Goal: Task Accomplishment & Management: Manage account settings

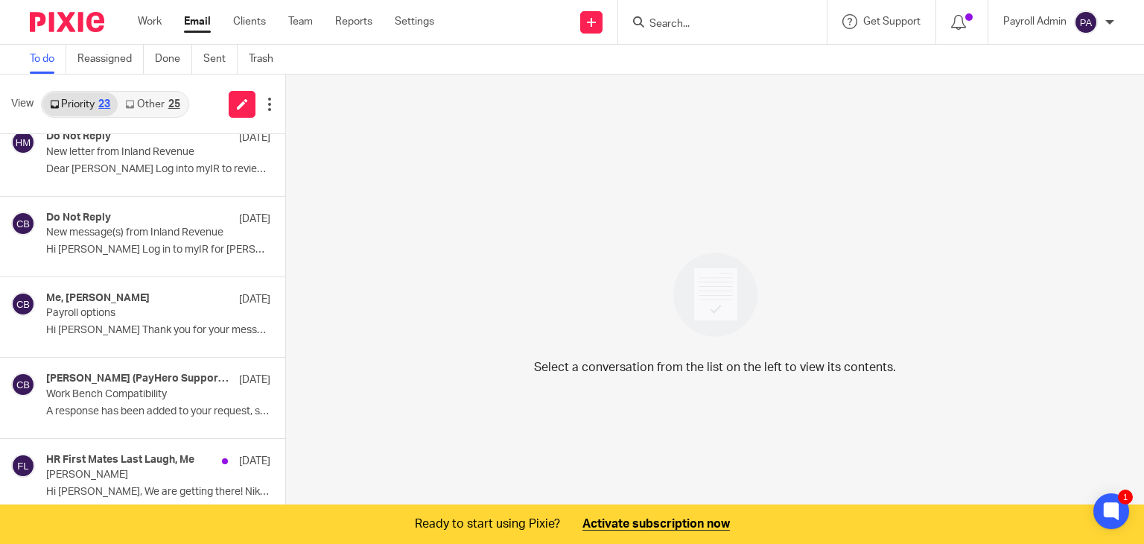
scroll to position [820, 0]
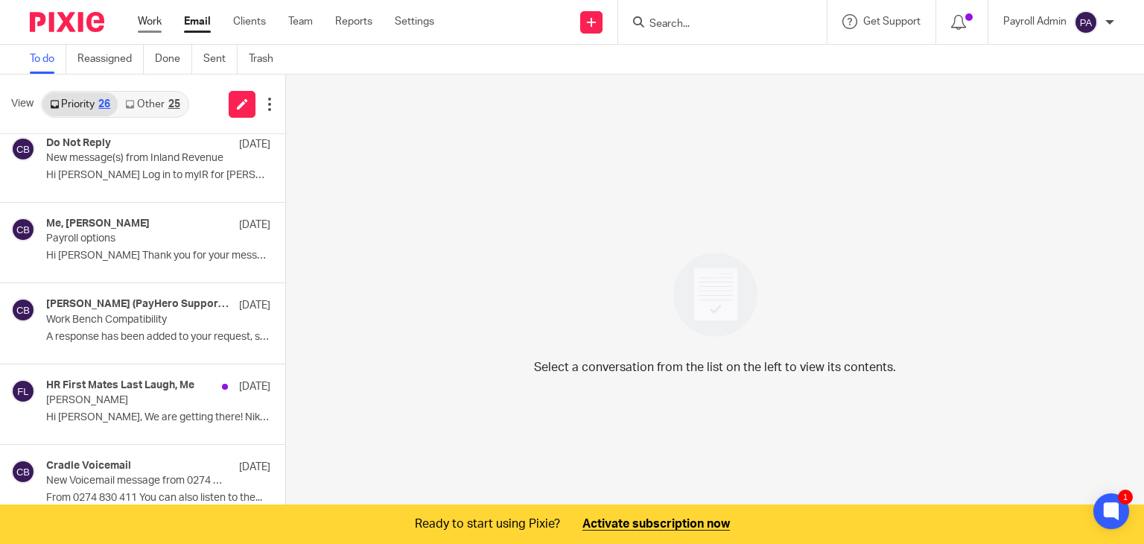
click at [153, 16] on link "Work" at bounding box center [150, 21] width 24 height 15
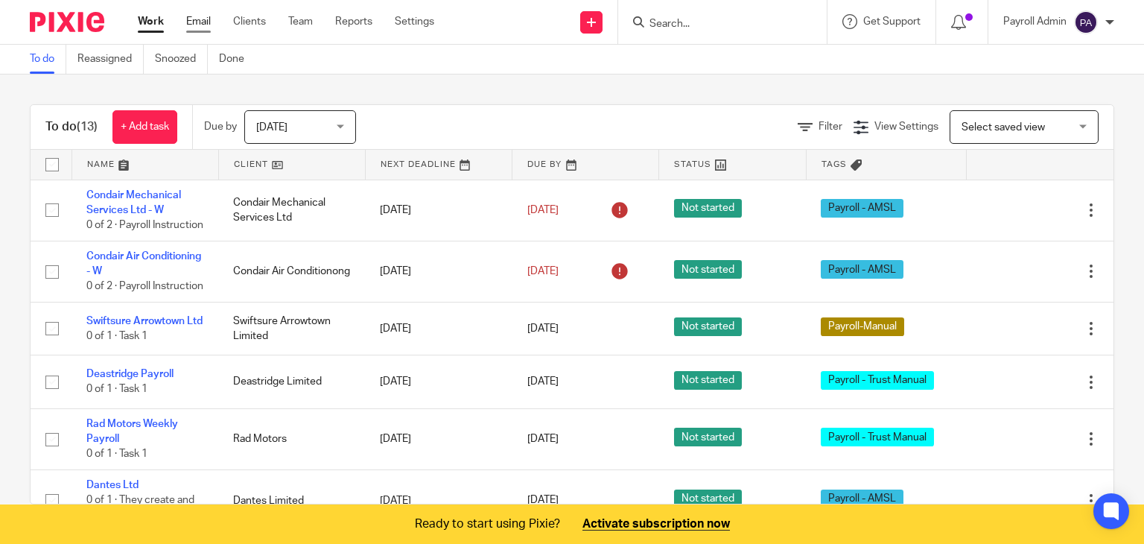
click at [197, 23] on link "Email" at bounding box center [198, 21] width 25 height 15
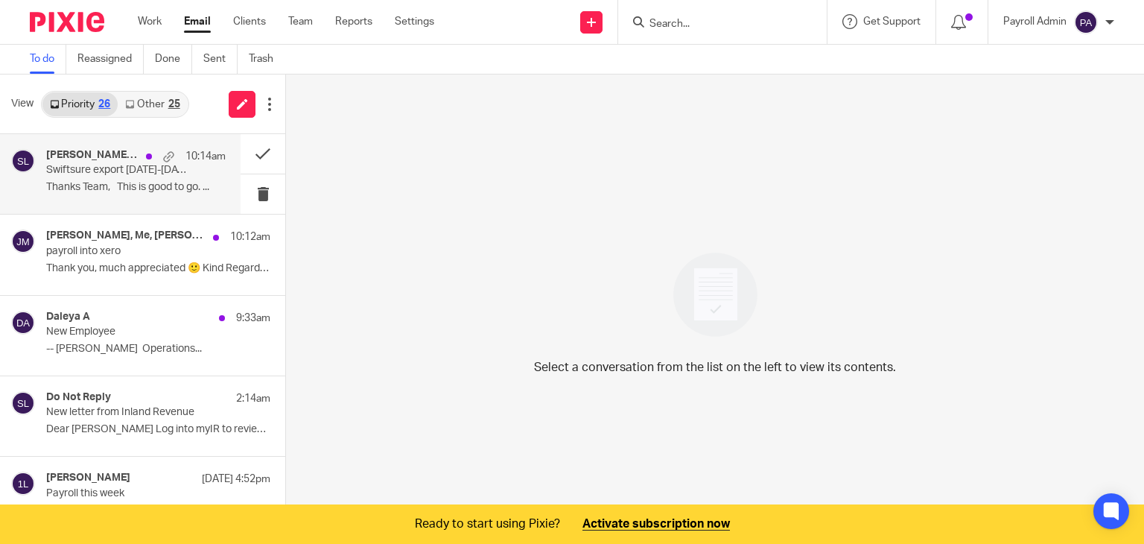
click at [118, 169] on p "Swiftsure export [DATE]-[DATE]" at bounding box center [118, 170] width 144 height 13
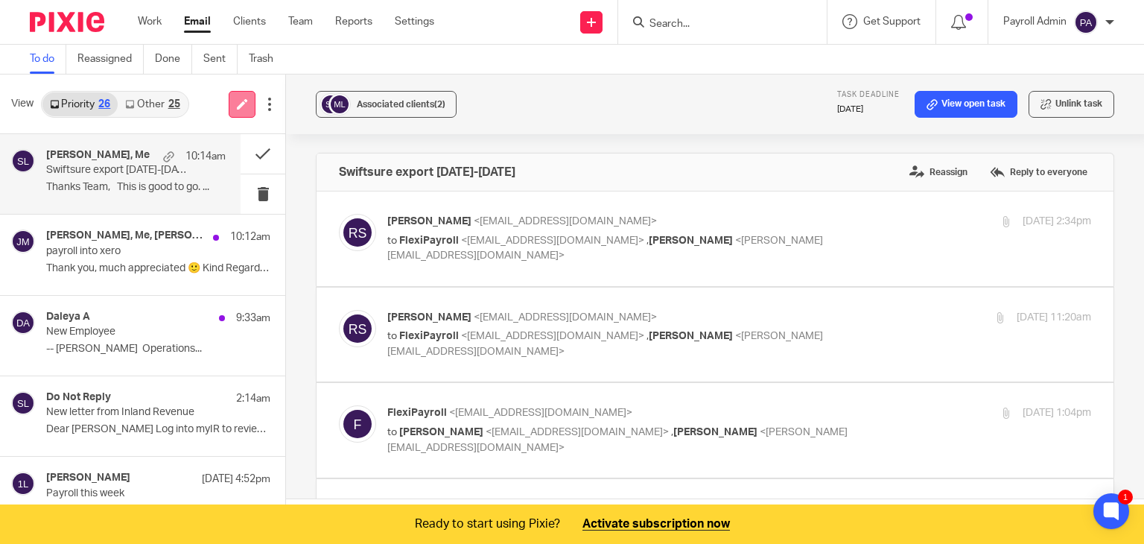
click at [239, 102] on icon at bounding box center [242, 103] width 11 height 11
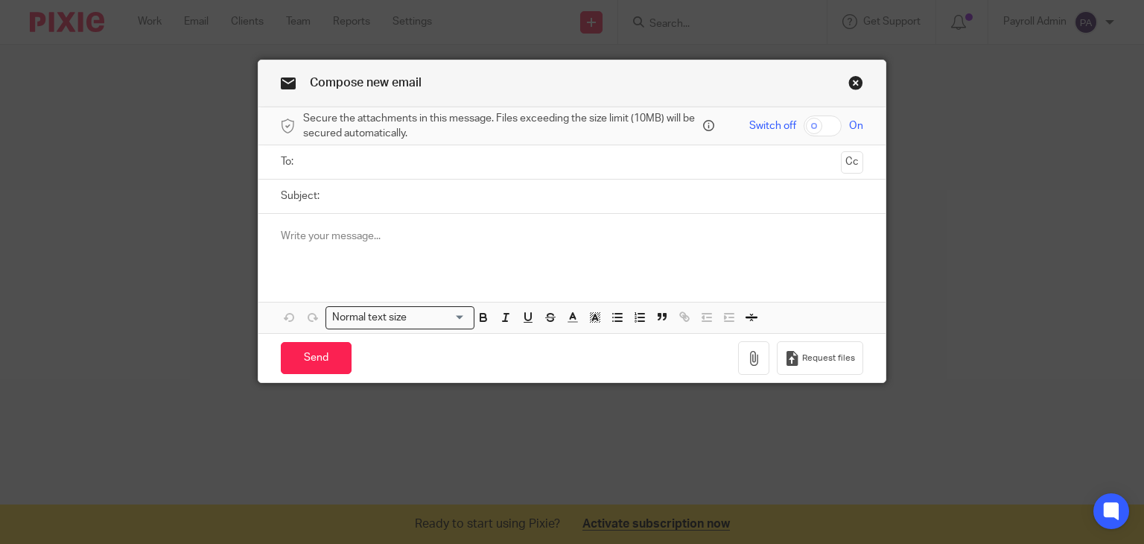
click at [851, 85] on link "Close this dialog window" at bounding box center [856, 85] width 15 height 20
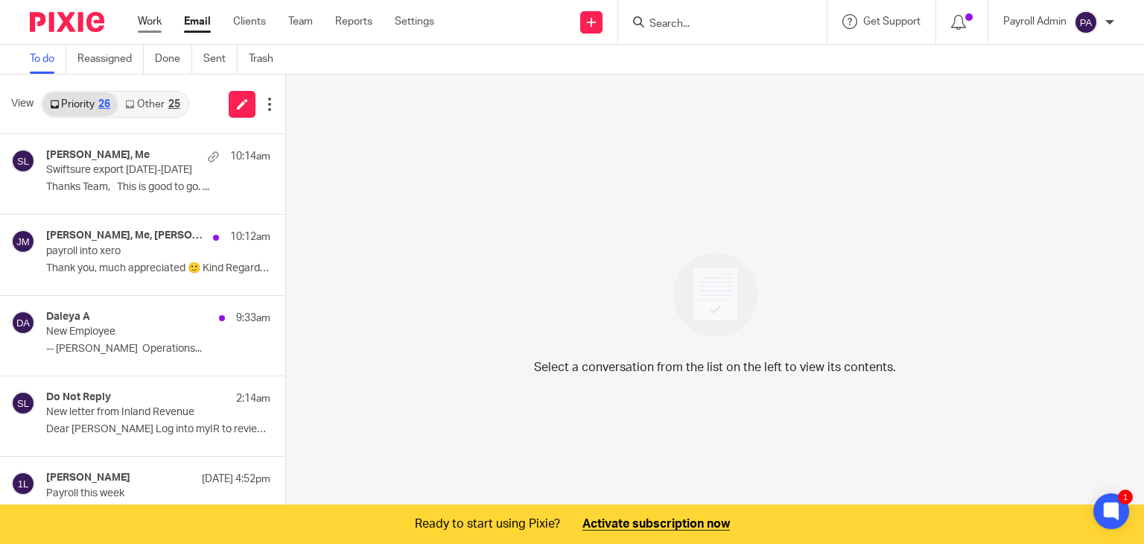
click at [146, 19] on link "Work" at bounding box center [150, 21] width 24 height 15
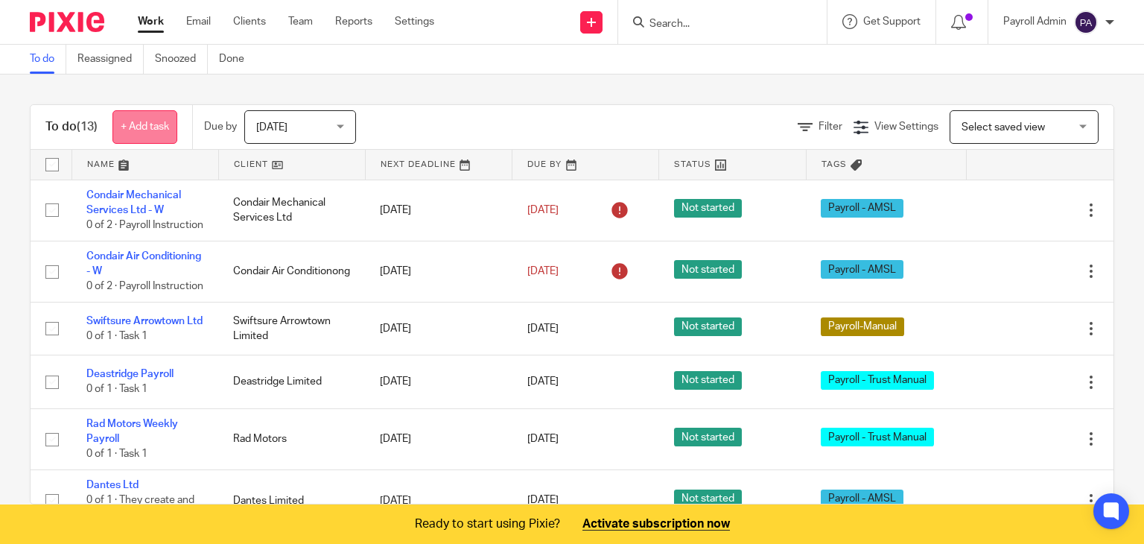
click at [142, 124] on link "+ Add task" at bounding box center [144, 127] width 65 height 34
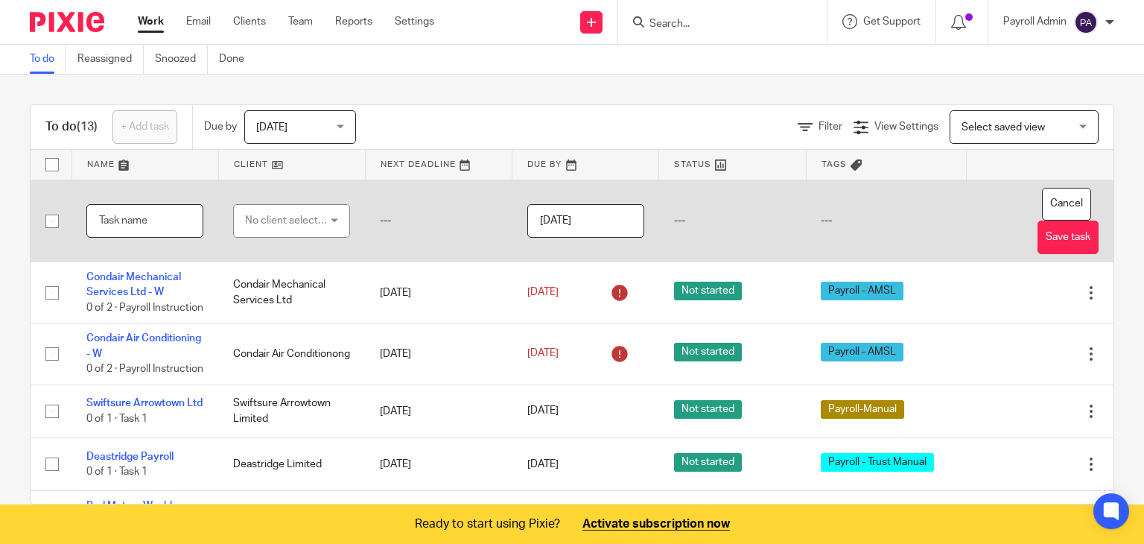
click at [146, 221] on input "text" at bounding box center [144, 221] width 117 height 34
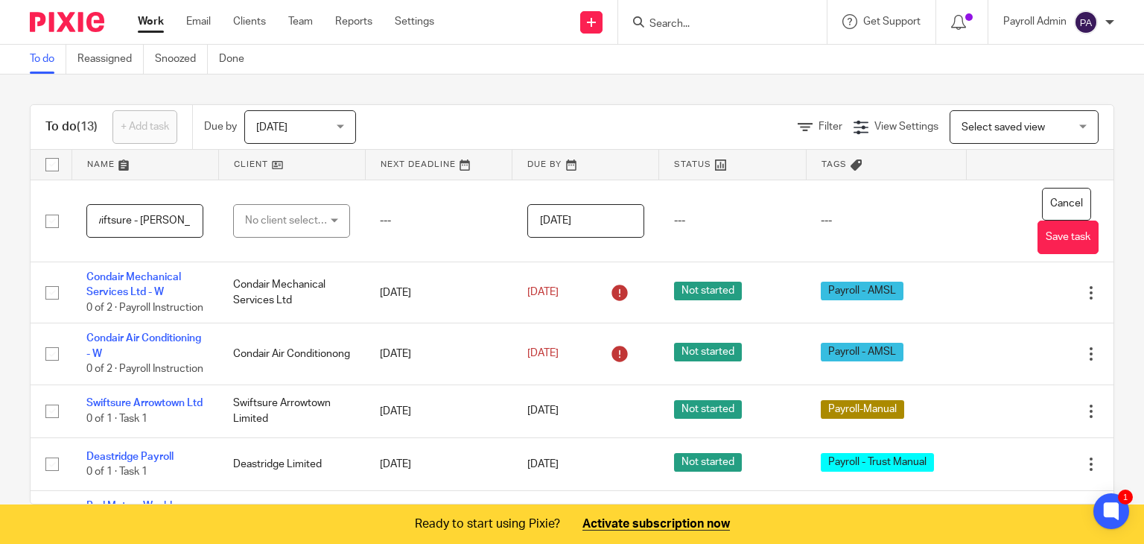
scroll to position [0, 18]
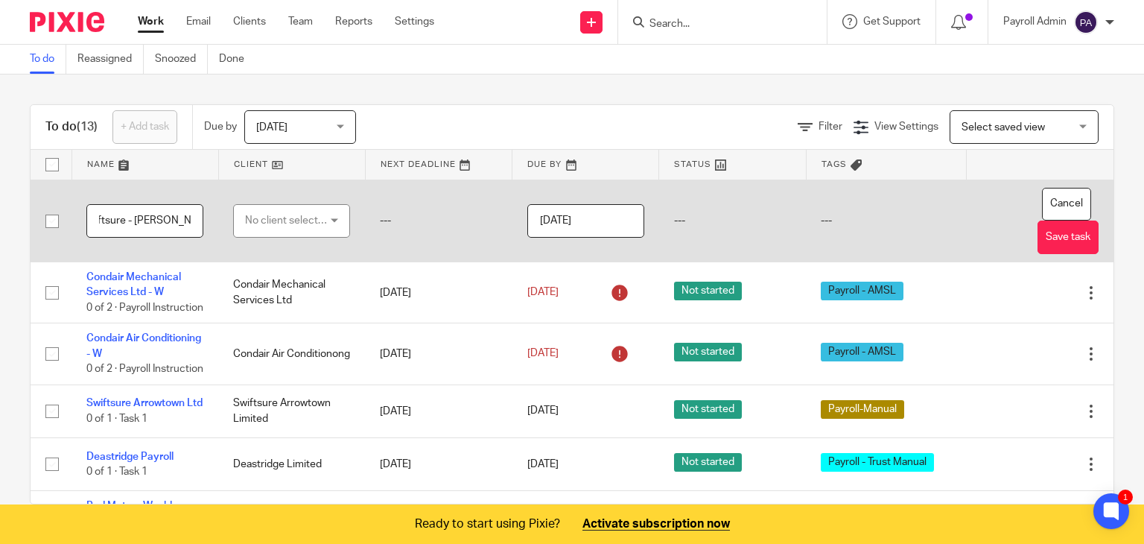
type input "Swiftsure - [PERSON_NAME] A/L"
click at [326, 223] on div "No client selected" at bounding box center [291, 221] width 117 height 34
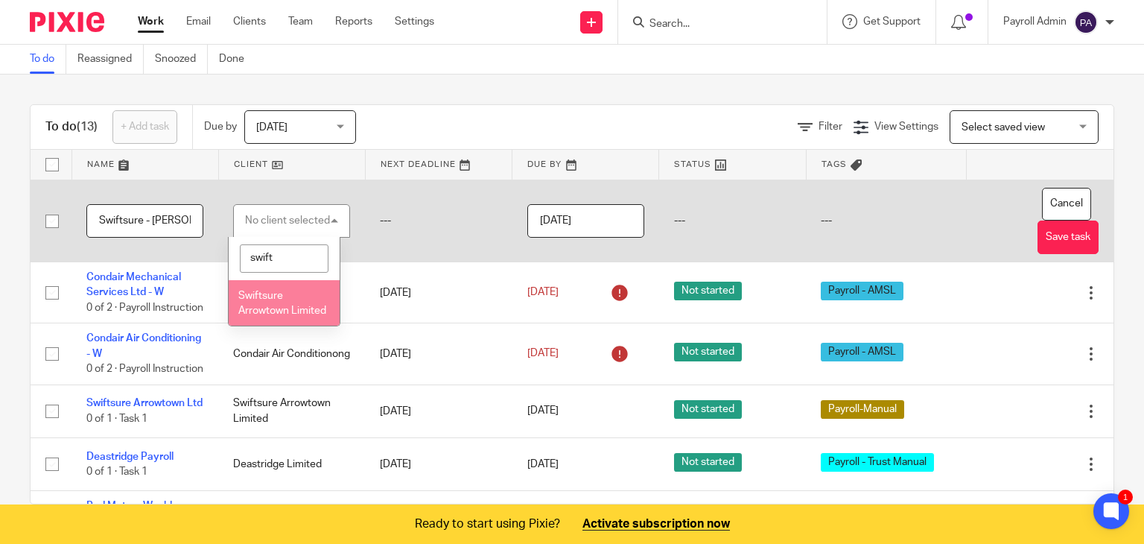
type input "swift"
click at [262, 312] on span "Swiftsure Arrowtown Limited" at bounding box center [282, 304] width 88 height 26
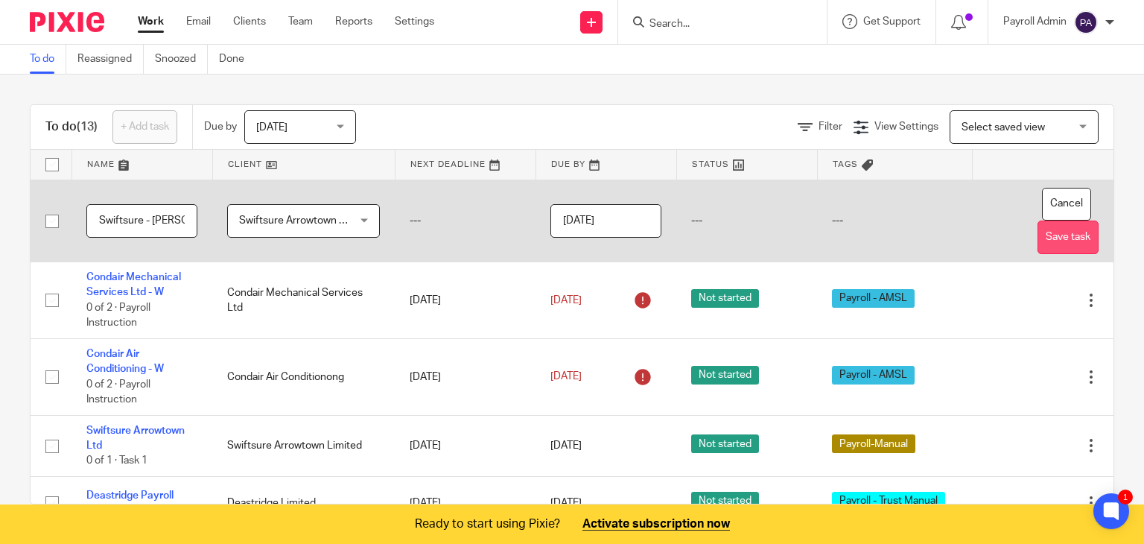
click at [1038, 232] on button "Save task" at bounding box center [1068, 238] width 61 height 34
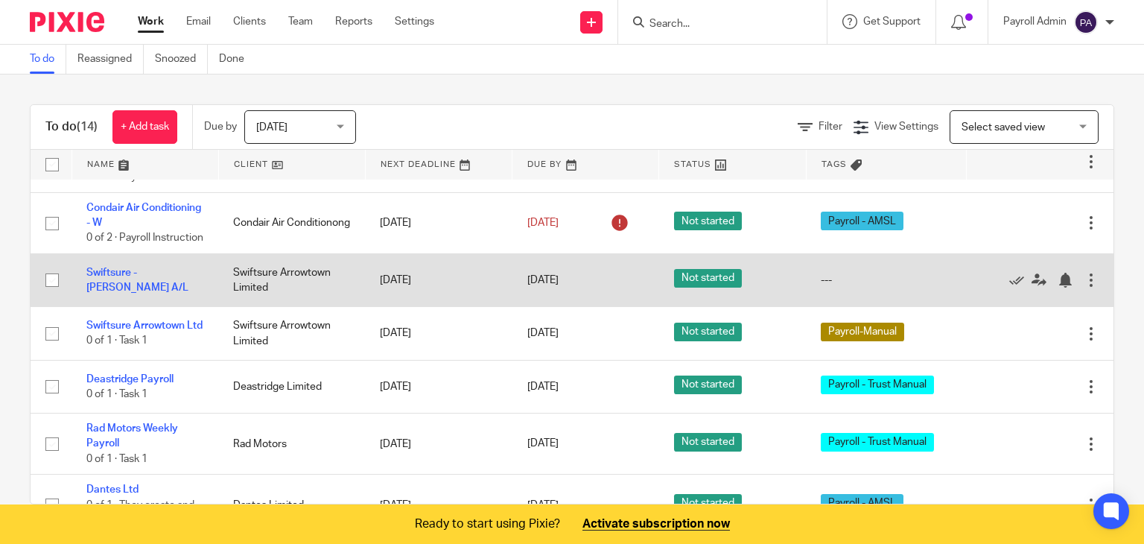
scroll to position [75, 0]
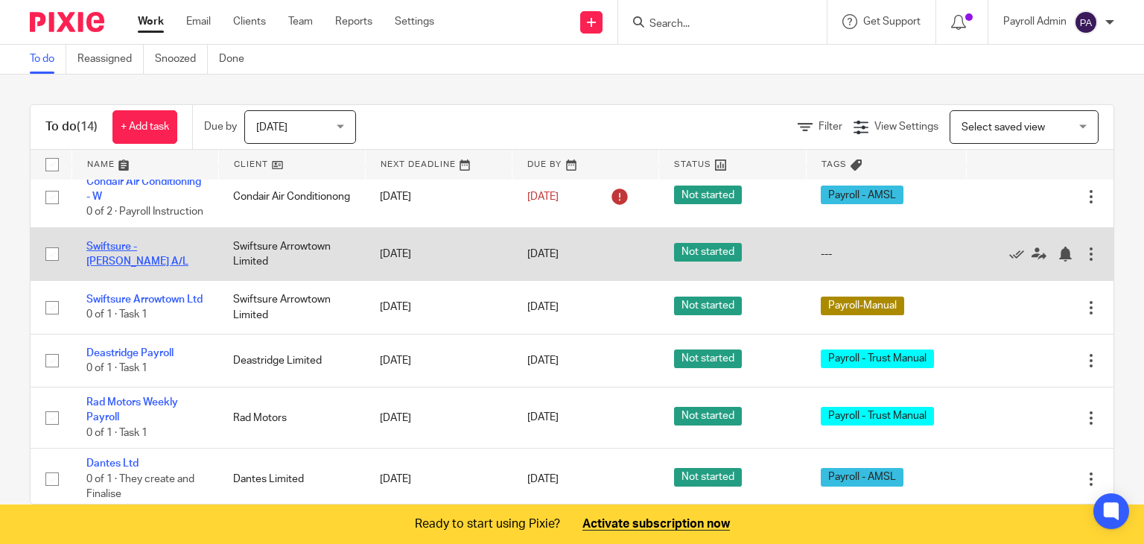
click at [137, 267] on link "Swiftsure - [PERSON_NAME] A/L" at bounding box center [137, 253] width 102 height 25
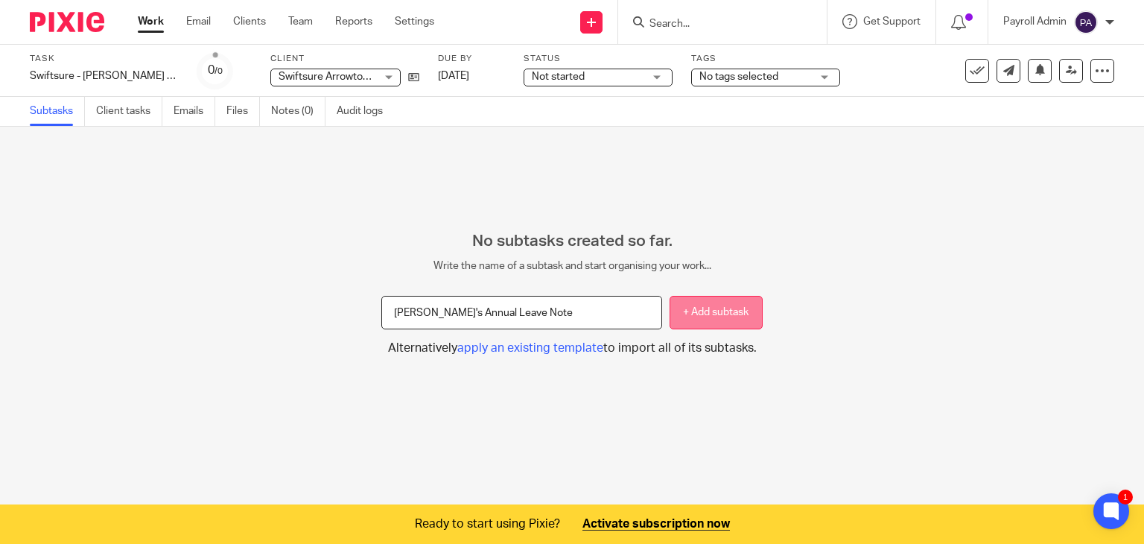
type input "[PERSON_NAME]'s Annual Leave Note"
click at [709, 316] on button "+ Add subtask" at bounding box center [716, 313] width 93 height 34
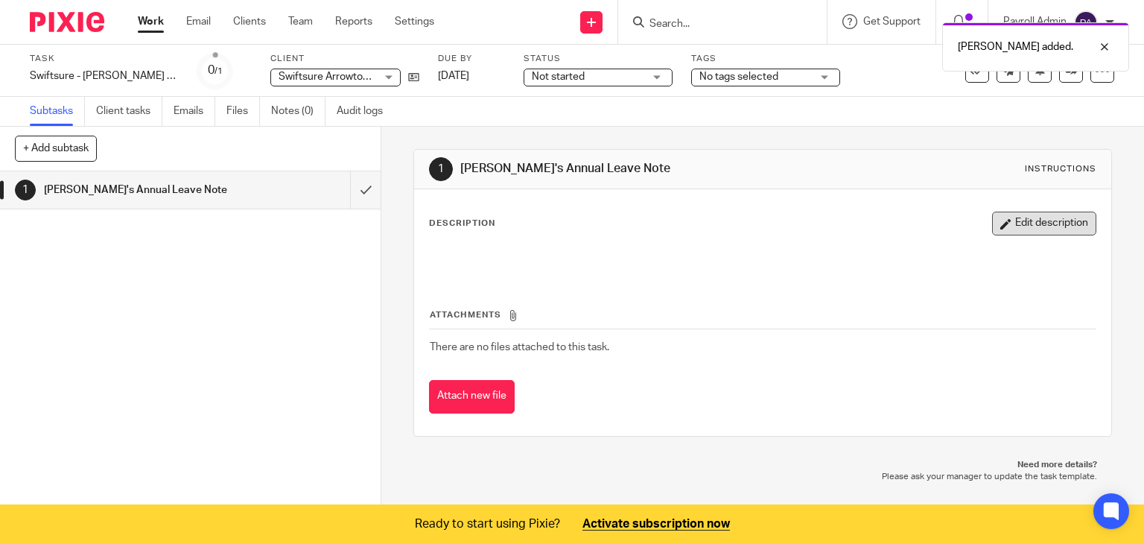
click at [1001, 223] on icon "button" at bounding box center [1006, 223] width 11 height 11
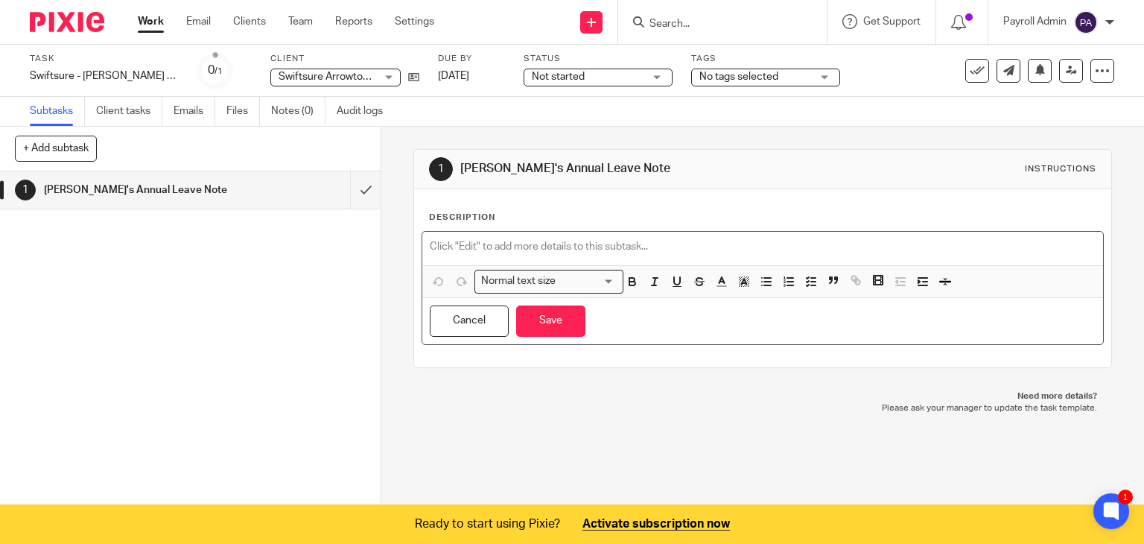
click at [440, 239] on p at bounding box center [763, 246] width 667 height 15
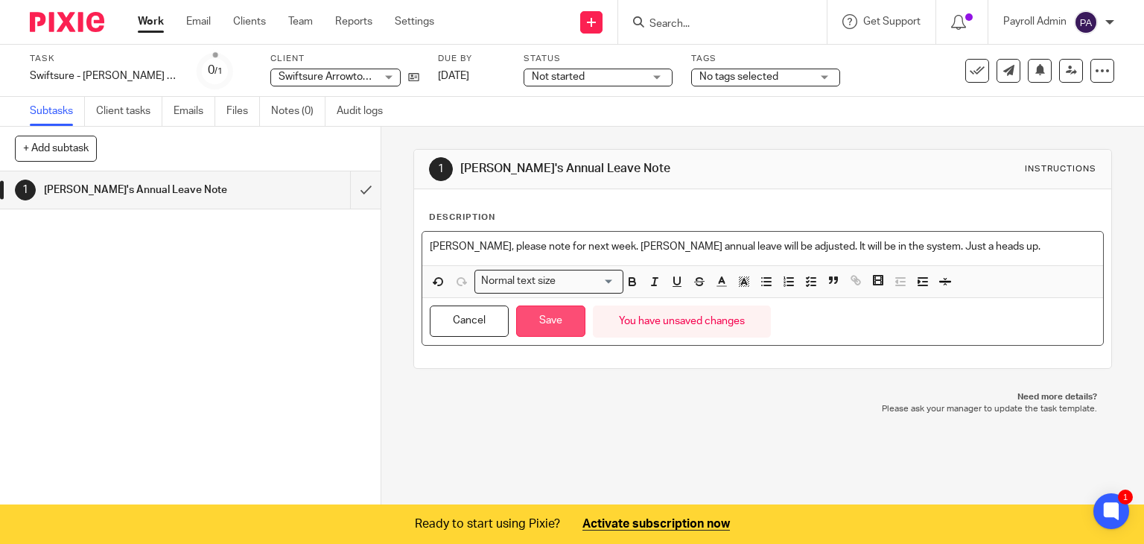
click at [554, 322] on button "Save" at bounding box center [550, 321] width 69 height 32
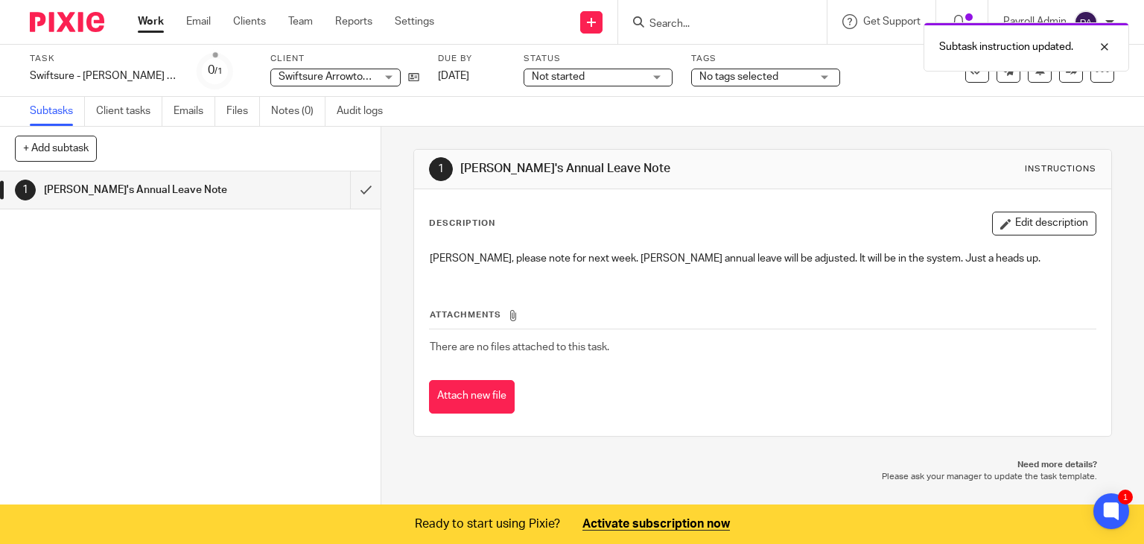
click at [614, 77] on div "Not started Not started" at bounding box center [598, 78] width 149 height 18
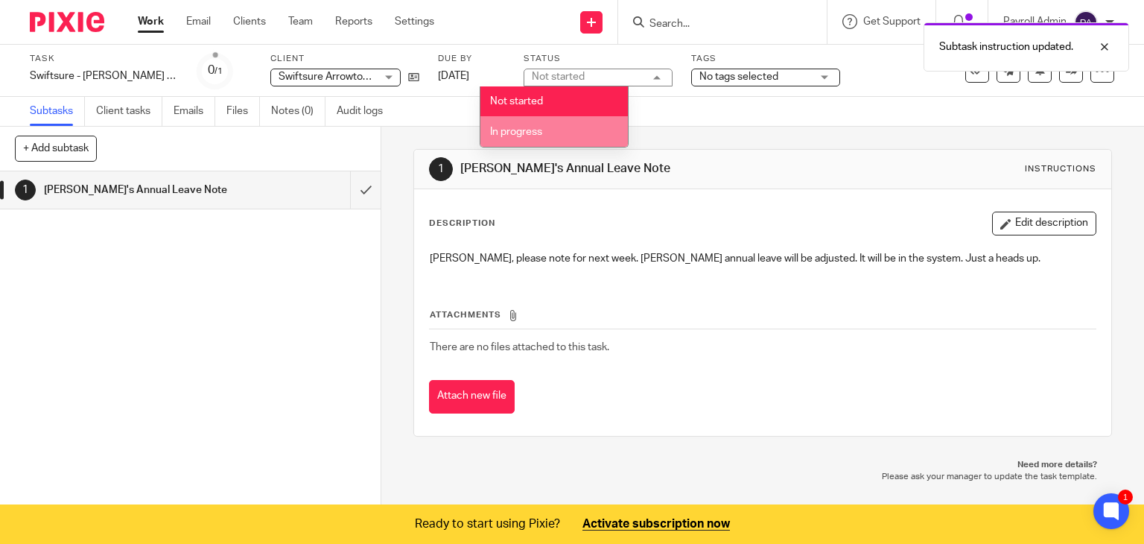
click at [539, 132] on span "In progress" at bounding box center [516, 132] width 52 height 10
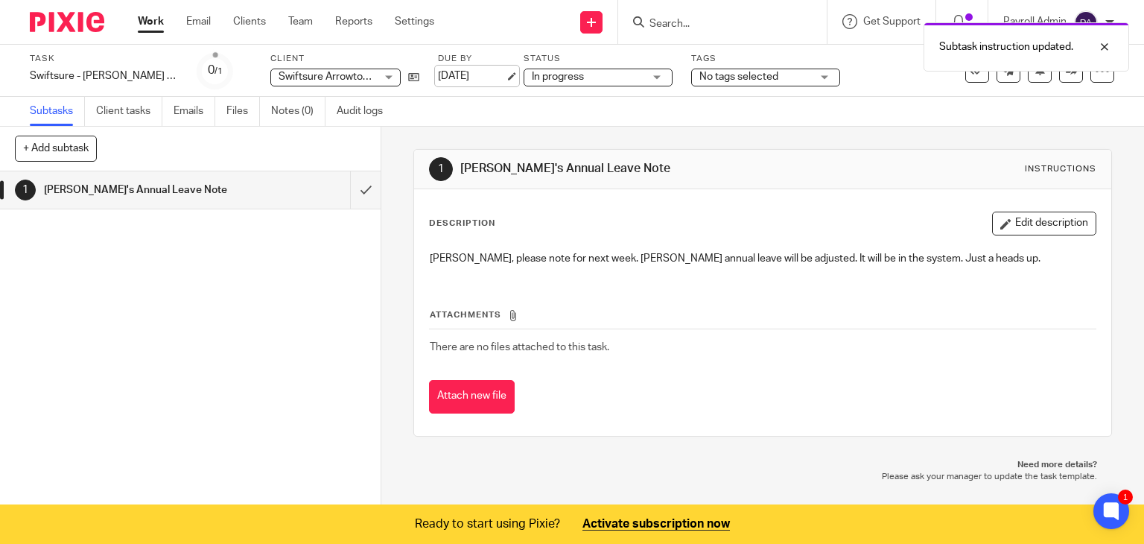
click at [468, 75] on link "[DATE]" at bounding box center [471, 77] width 67 height 16
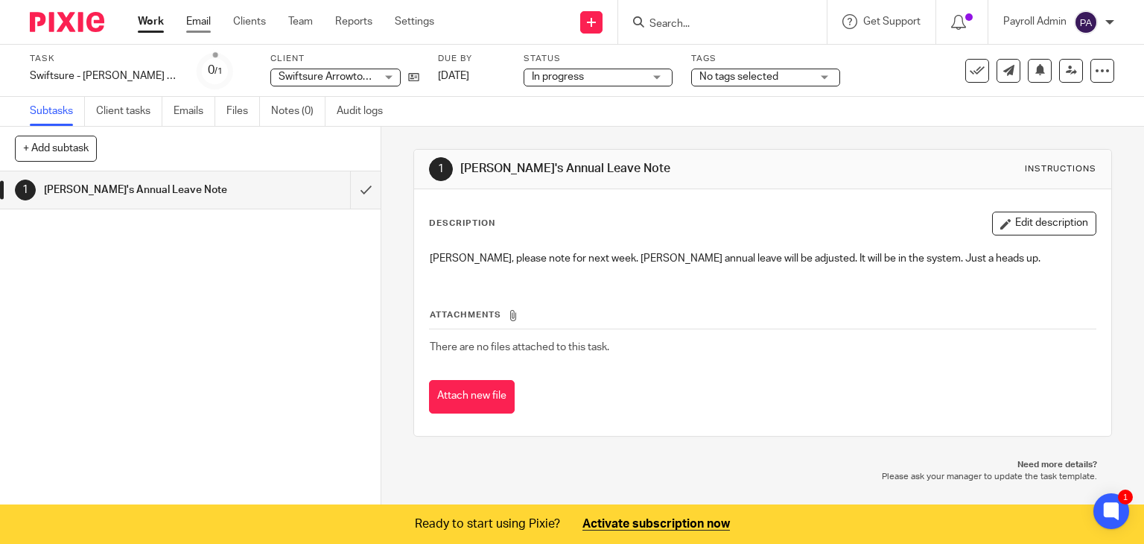
click at [202, 18] on link "Email" at bounding box center [198, 21] width 25 height 15
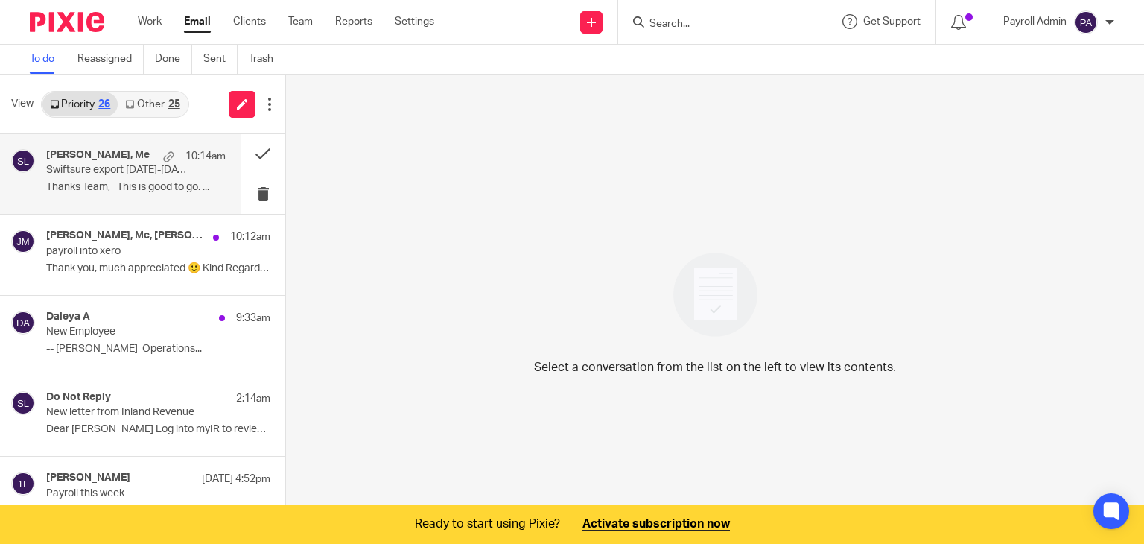
click at [104, 165] on p "Swiftsure export [DATE]-[DATE]" at bounding box center [118, 170] width 144 height 13
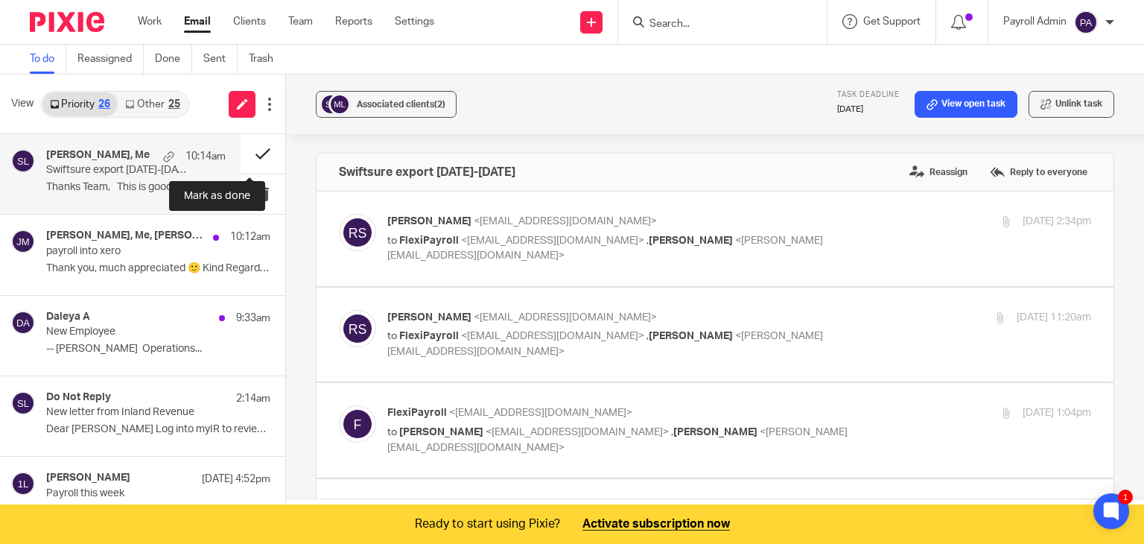
click at [251, 150] on button at bounding box center [263, 153] width 45 height 39
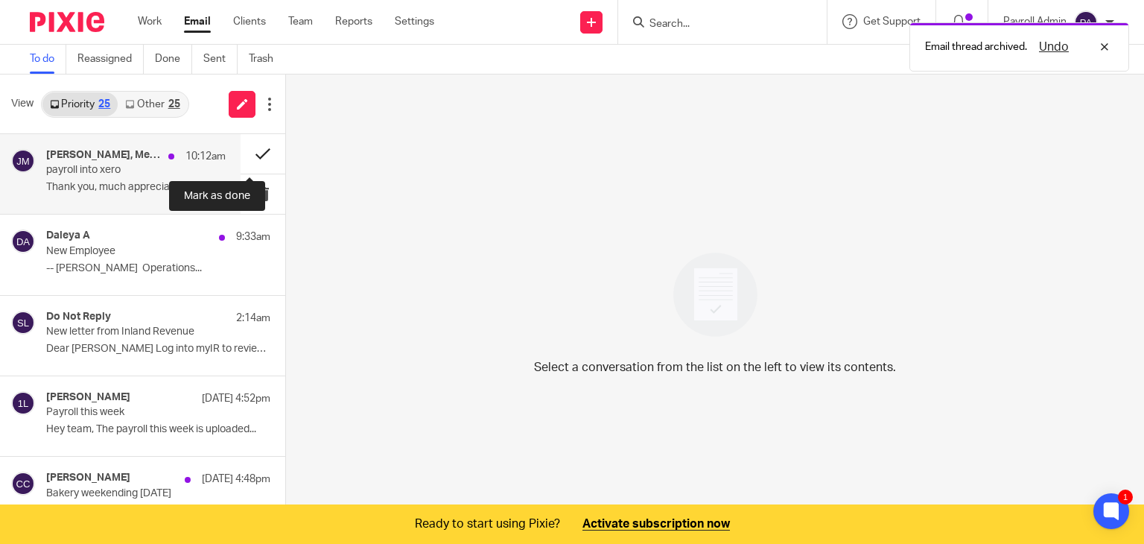
click at [242, 156] on button at bounding box center [263, 153] width 45 height 39
